Goal: Navigation & Orientation: Find specific page/section

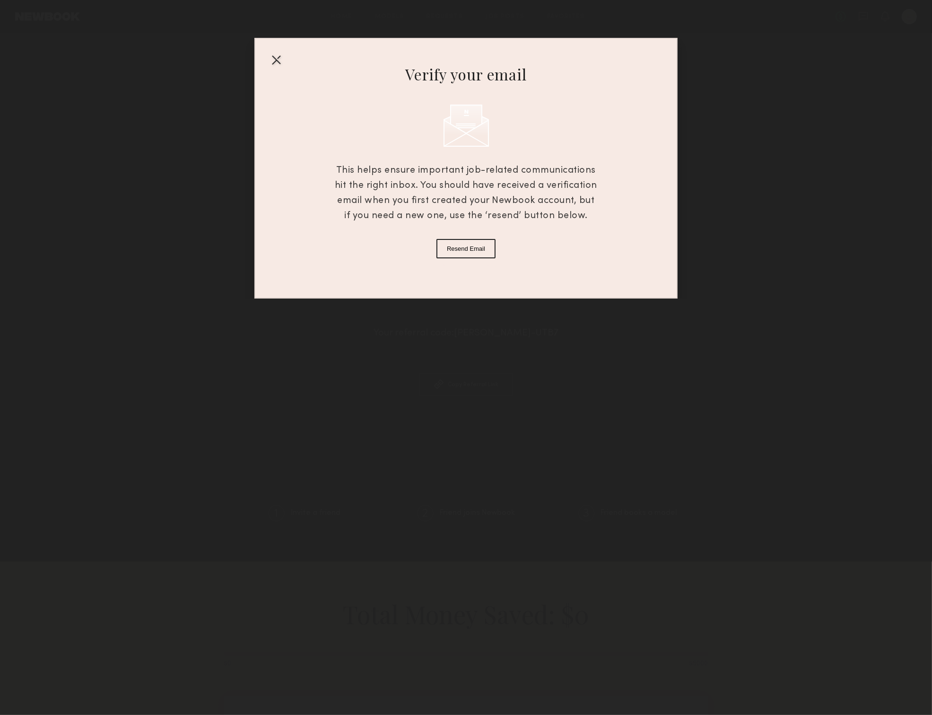
click at [277, 62] on div at bounding box center [276, 59] width 15 height 15
click at [277, 63] on div "Verify your email This helps ensure important job-related communications hit th…" at bounding box center [465, 168] width 423 height 261
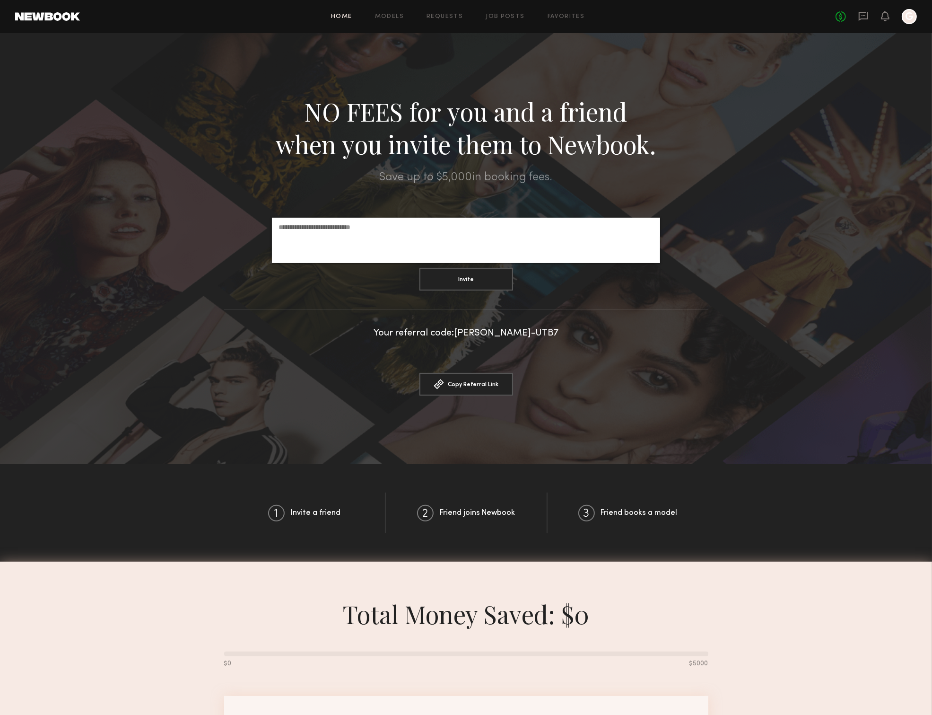
click at [344, 17] on link "Home" at bounding box center [341, 17] width 21 height 6
click at [346, 15] on link "Home" at bounding box center [341, 17] width 21 height 6
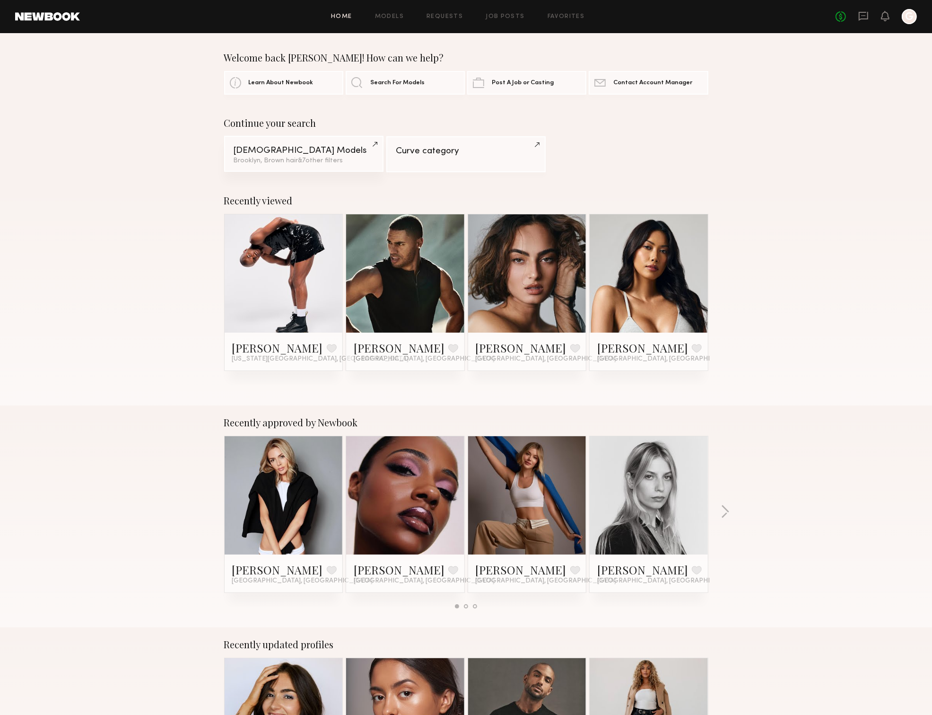
click at [311, 152] on div "Male Models" at bounding box center [304, 150] width 140 height 9
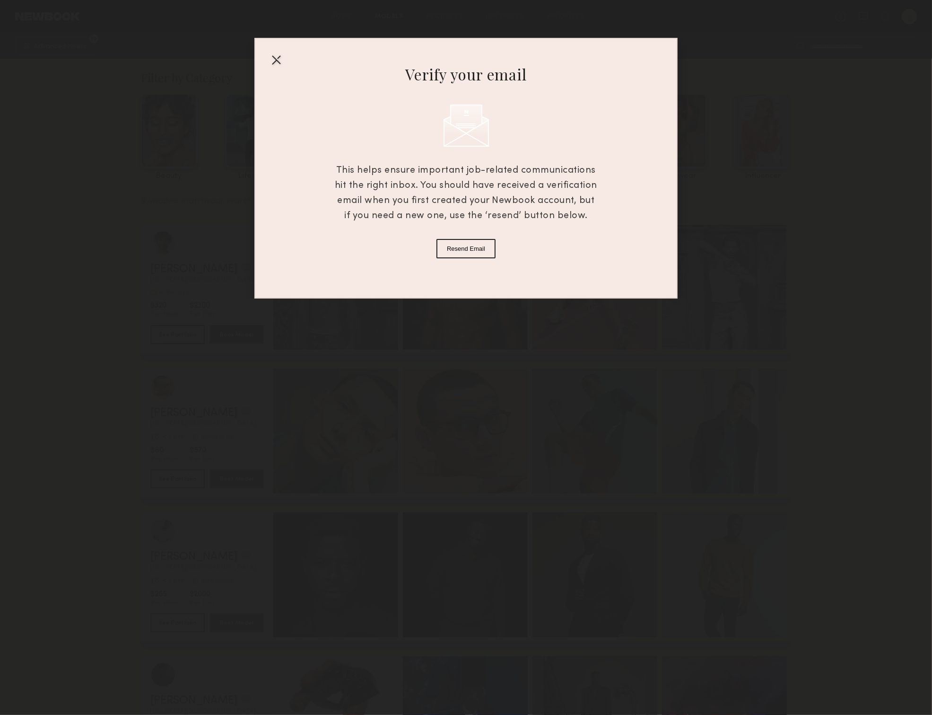
click at [473, 243] on button "Resend Email" at bounding box center [466, 248] width 59 height 19
click at [473, 243] on div "Verify your email This helps ensure important job-related communications hit th…" at bounding box center [465, 168] width 423 height 261
click at [278, 61] on div at bounding box center [276, 59] width 15 height 15
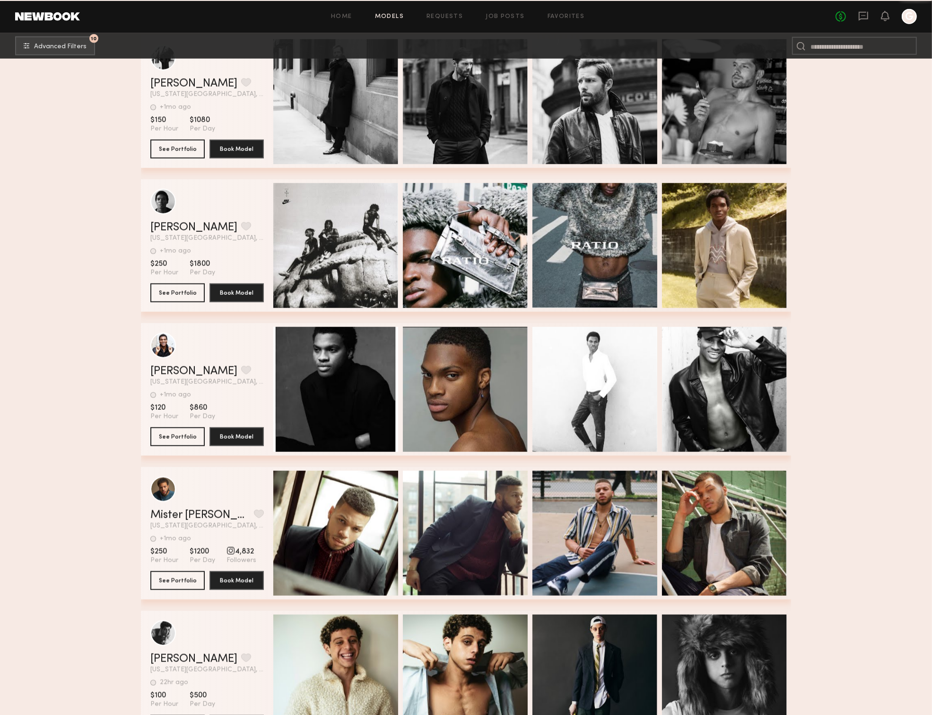
scroll to position [4689, 0]
